Goal: Transaction & Acquisition: Purchase product/service

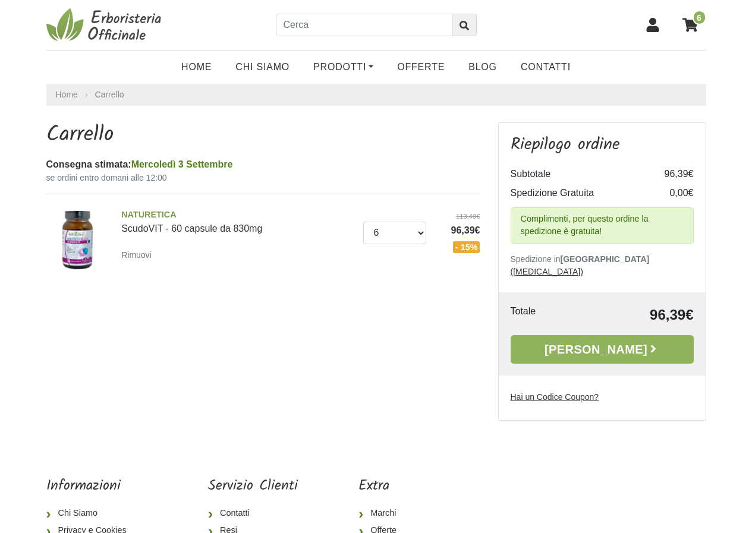
click at [653, 25] on icon at bounding box center [652, 25] width 12 height 14
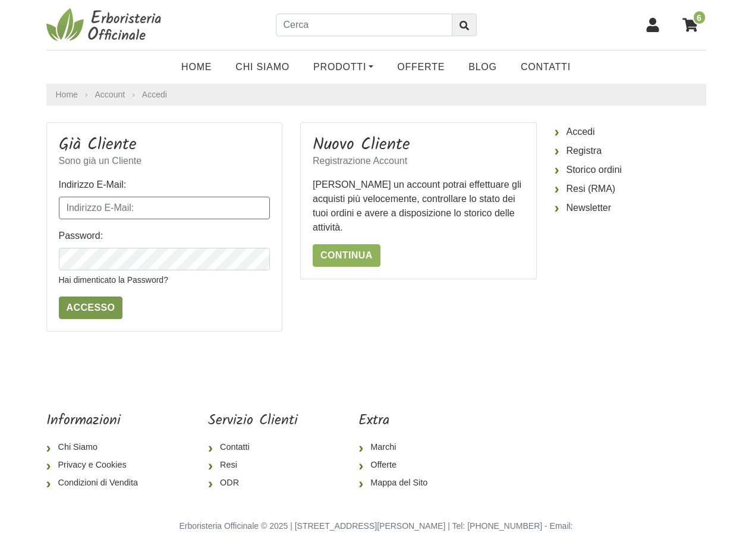
type input "romina.f71@libero.it"
click at [81, 307] on input "Accesso" at bounding box center [91, 308] width 64 height 23
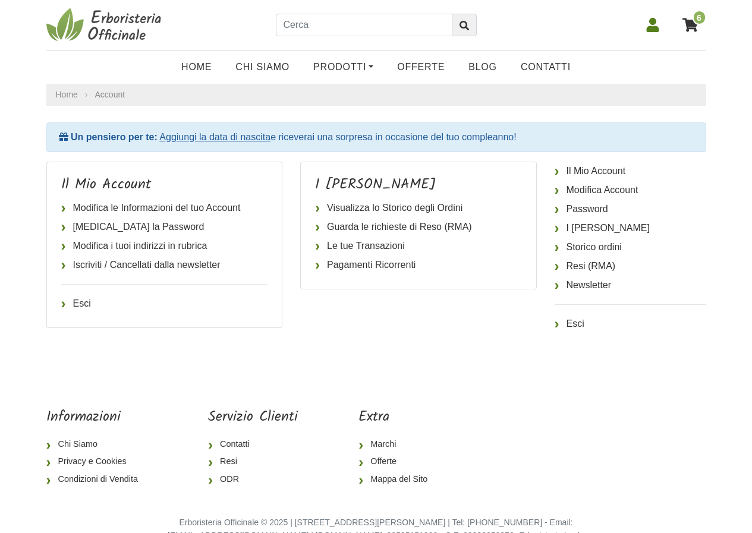
click at [246, 136] on link "Aggiungi la data di nascita" at bounding box center [214, 137] width 111 height 10
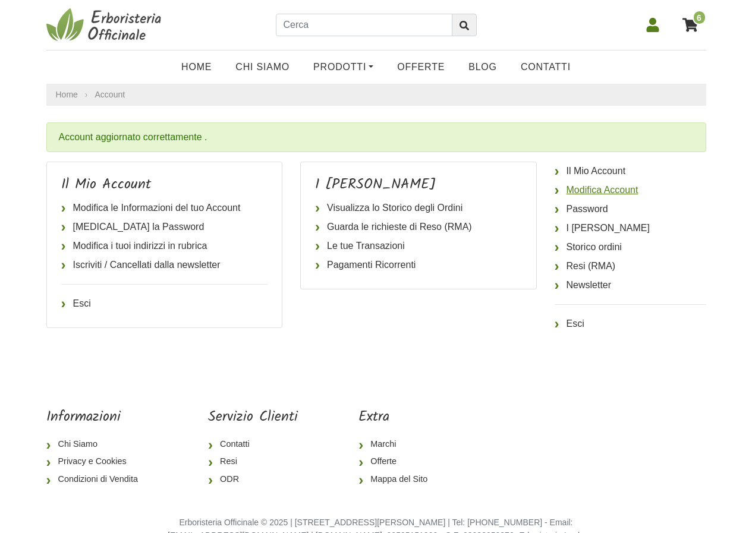
click at [608, 188] on link "Modifica Account" at bounding box center [631, 190] width 152 height 19
click at [412, 206] on link "Visualizza lo Storico degli Ordini" at bounding box center [418, 208] width 207 height 19
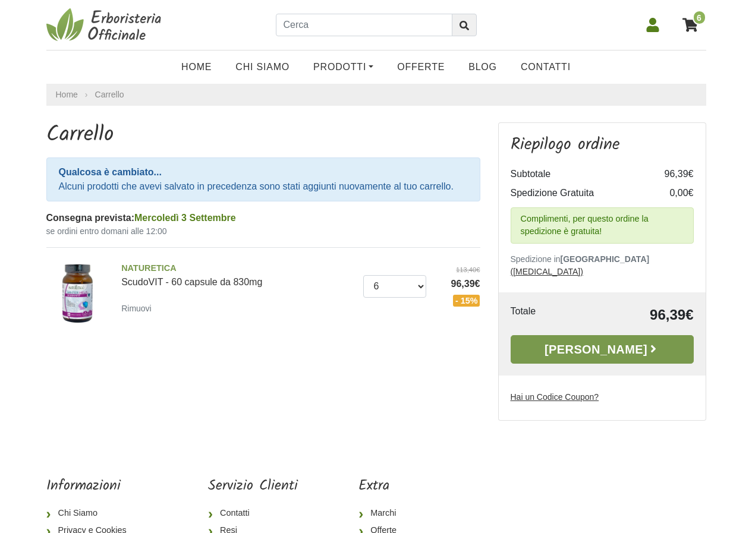
click at [614, 335] on link "Alla Cassa" at bounding box center [602, 349] width 183 height 29
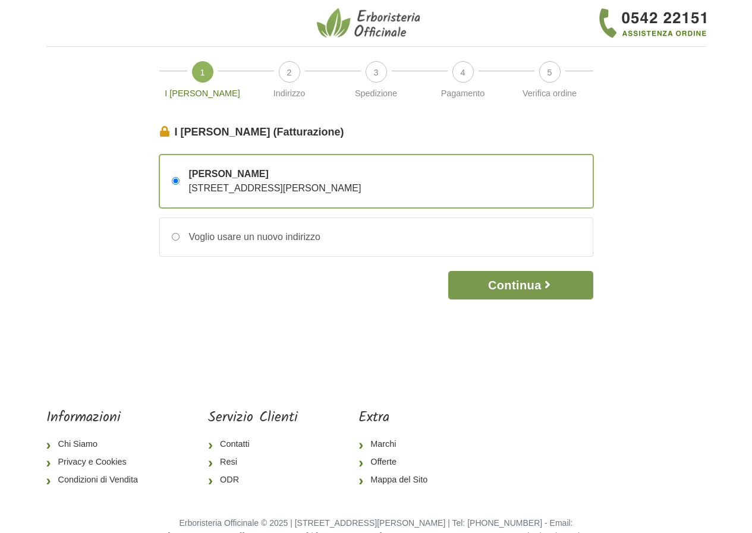
click at [544, 285] on icon "button" at bounding box center [548, 285] width 12 height 12
click at [532, 285] on button "Continua" at bounding box center [520, 285] width 144 height 29
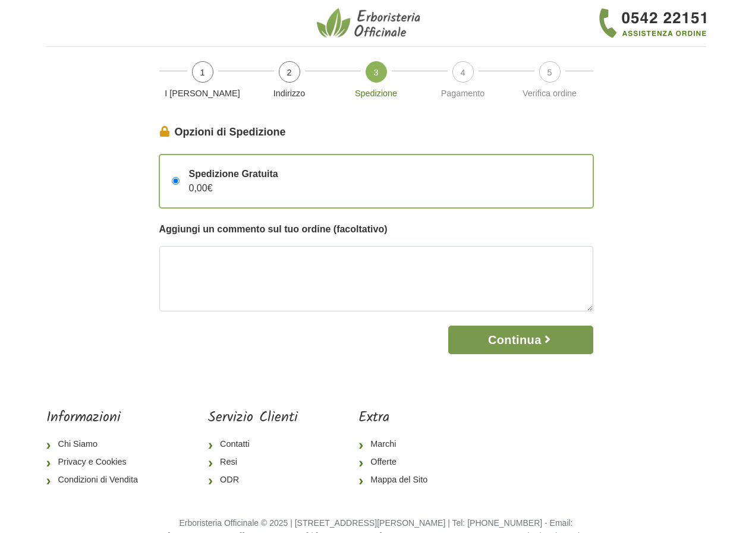
click at [539, 344] on button "Continua" at bounding box center [520, 340] width 144 height 29
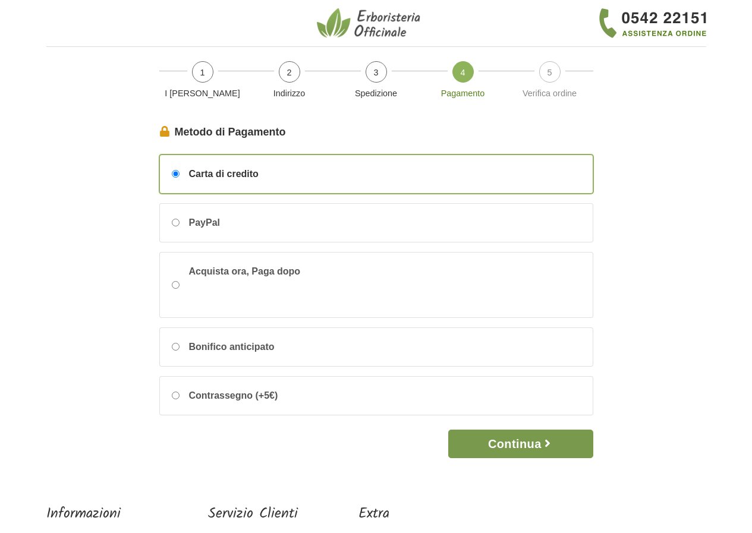
click at [510, 440] on button "Continua" at bounding box center [520, 444] width 144 height 29
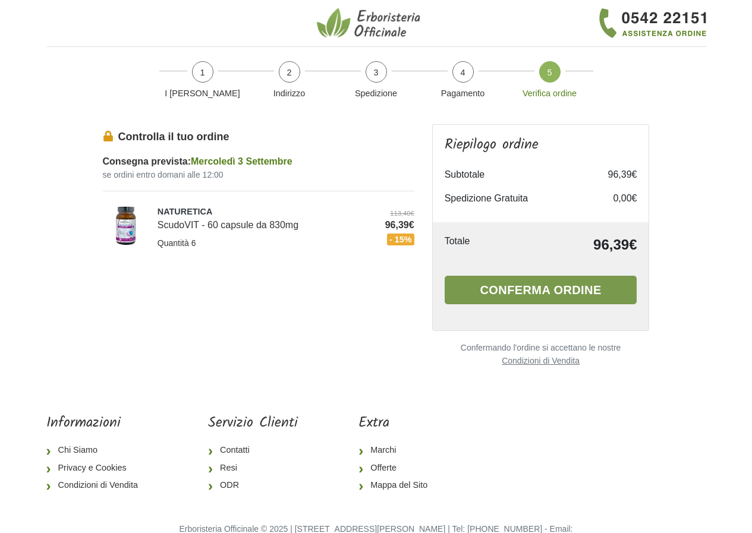
click at [555, 291] on button "Conferma ordine" at bounding box center [541, 290] width 193 height 29
